Goal: Task Accomplishment & Management: Complete application form

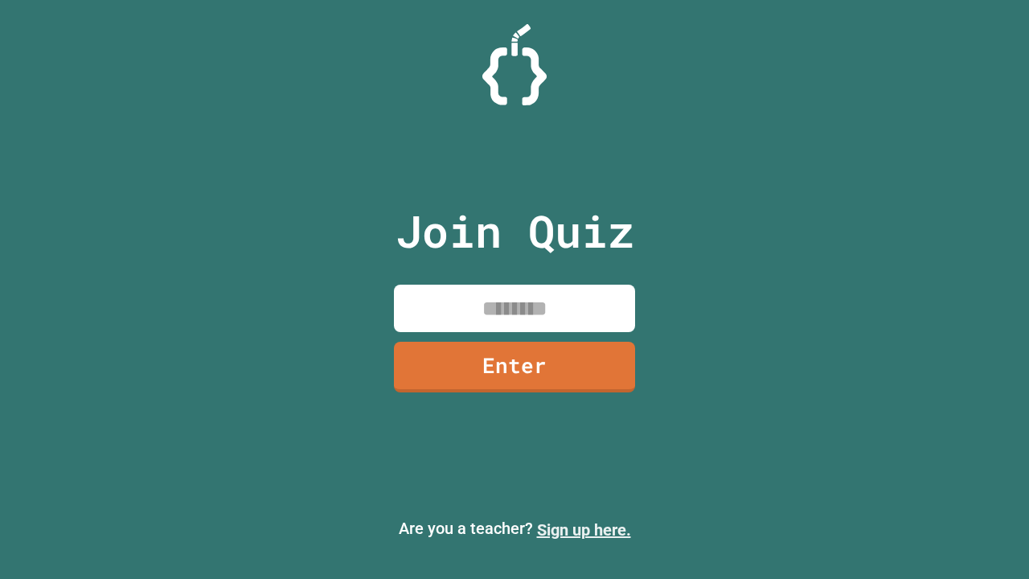
click at [584, 530] on link "Sign up here." at bounding box center [584, 529] width 94 height 19
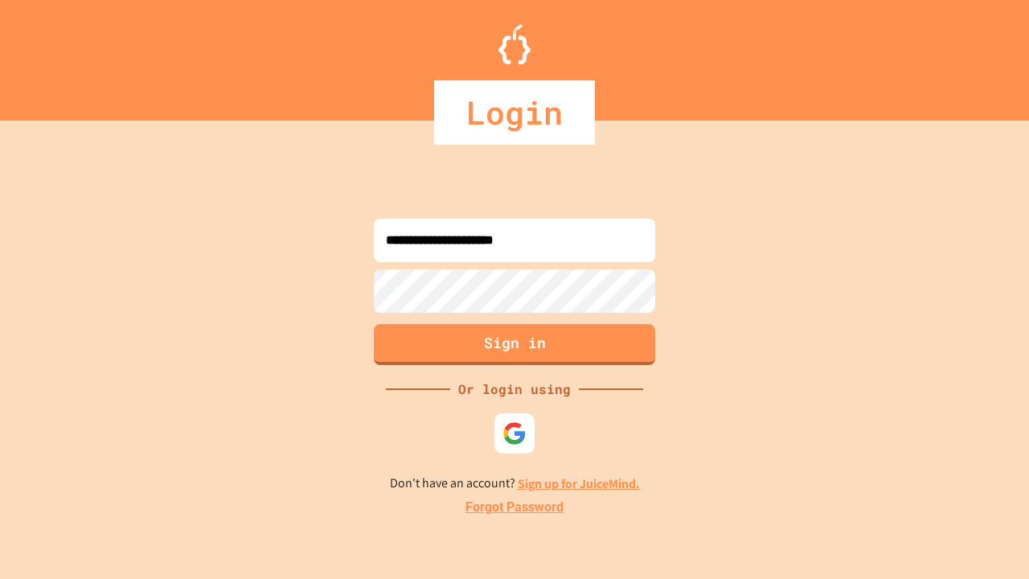
type input "**********"
